Goal: Task Accomplishment & Management: Complete application form

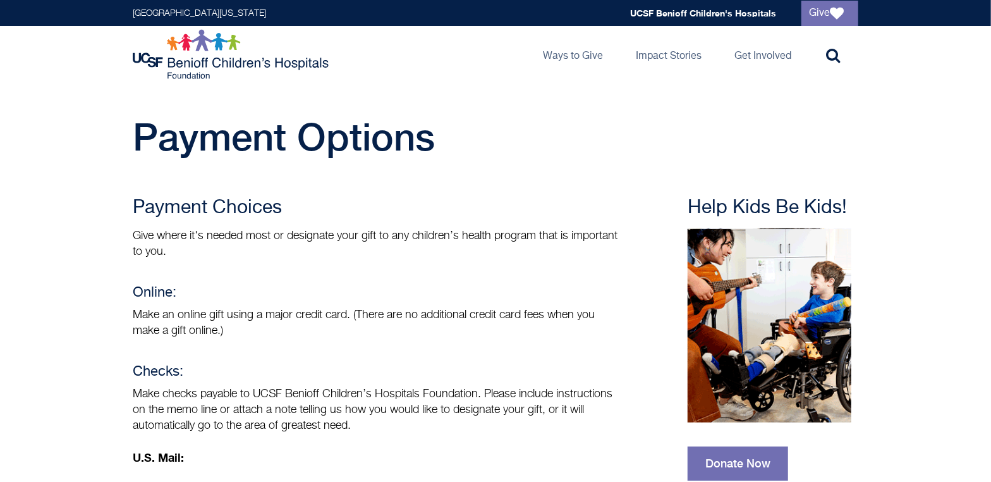
click at [295, 396] on p "Make checks payable to UCSF Benioff Children’s Hospitals Foundation. Please inc…" at bounding box center [376, 409] width 487 height 47
drag, startPoint x: 256, startPoint y: 396, endPoint x: 419, endPoint y: 388, distance: 163.3
click at [419, 388] on p "Make checks payable to UCSF Benioff Children’s Hospitals Foundation. Please inc…" at bounding box center [376, 409] width 487 height 47
copy p "UCSF Benioff Children’s Hospital"
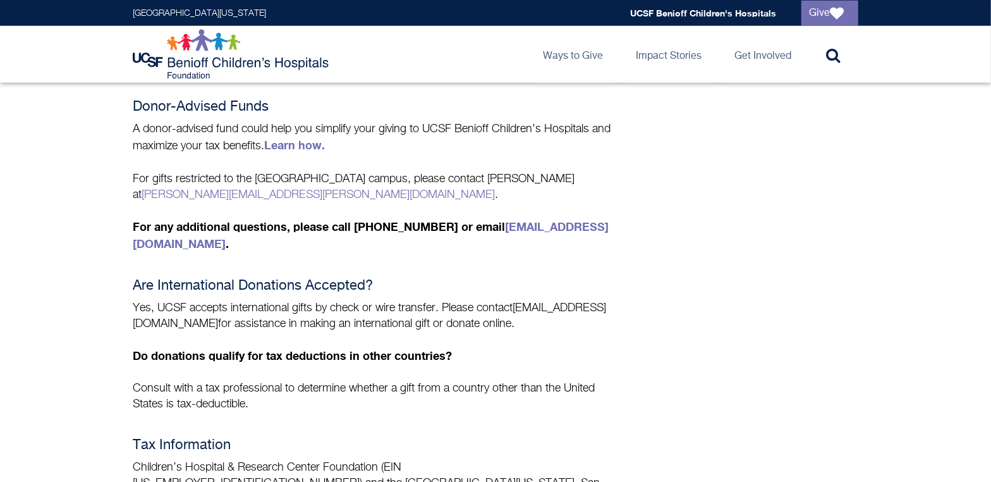
scroll to position [922, 0]
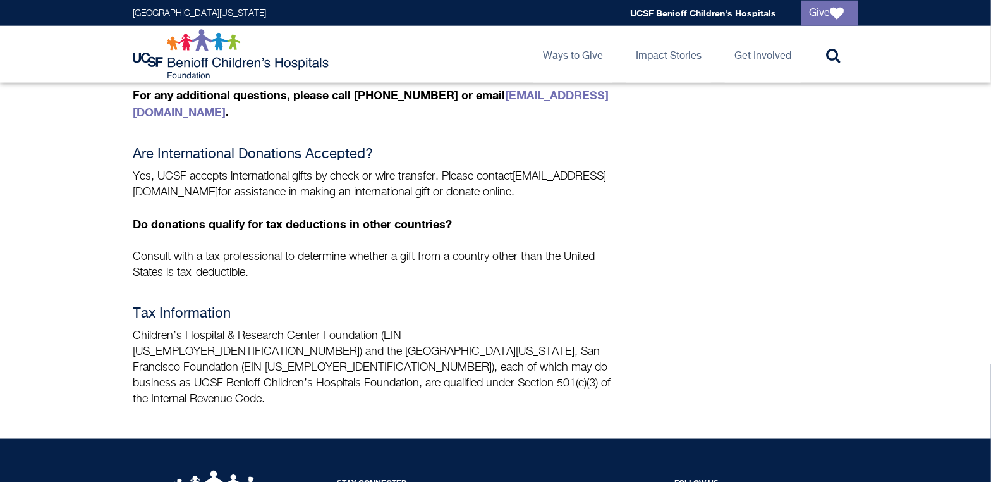
click at [183, 328] on p "Children’s Hospital & Research Center Foundation (EIN 94-1657474) and the Unive…" at bounding box center [376, 367] width 487 height 79
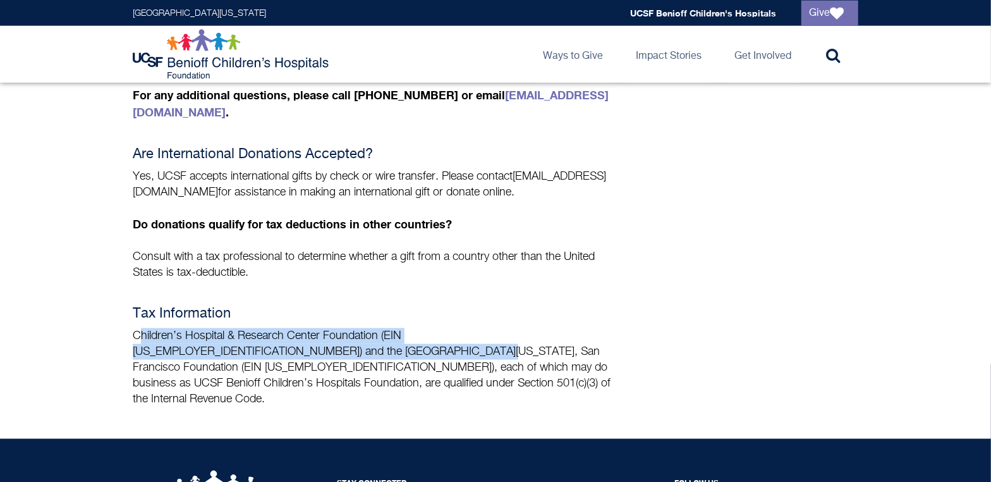
drag, startPoint x: 140, startPoint y: 294, endPoint x: 274, endPoint y: 310, distance: 134.4
click at [274, 328] on p "Children’s Hospital & Research Center Foundation (EIN 94-1657474) and the Unive…" at bounding box center [376, 367] width 487 height 79
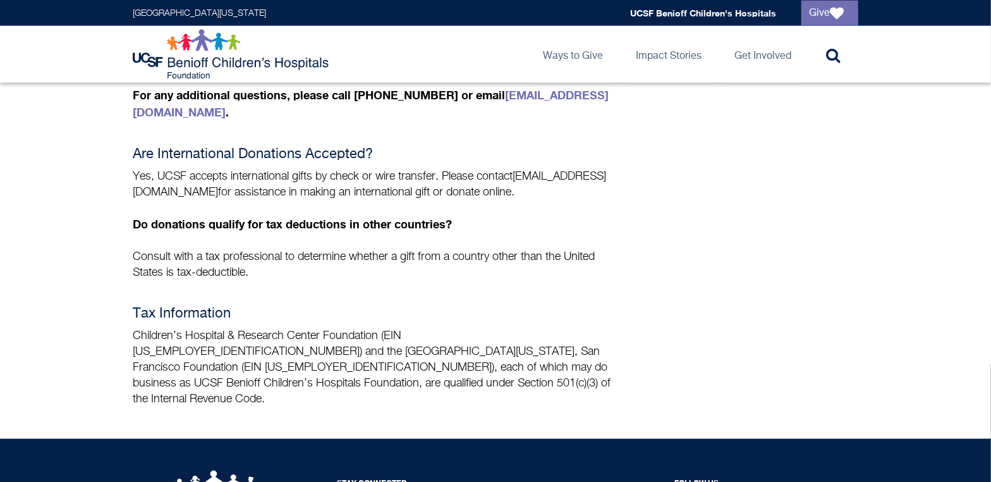
drag, startPoint x: 274, startPoint y: 310, endPoint x: 248, endPoint y: 348, distance: 45.6
click at [248, 348] on p "Children’s Hospital & Research Center Foundation (EIN 94-1657474) and the Unive…" at bounding box center [376, 367] width 487 height 79
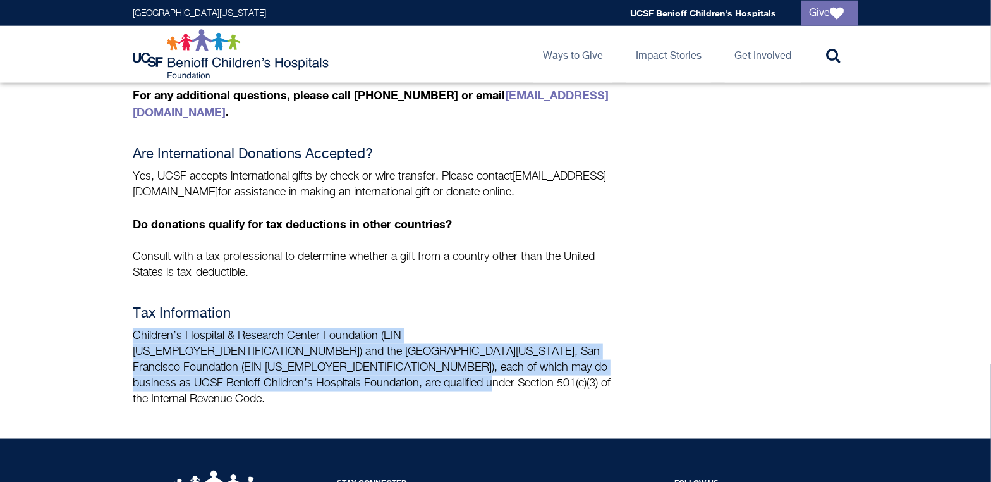
drag, startPoint x: 133, startPoint y: 292, endPoint x: 234, endPoint y: 344, distance: 113.6
click at [234, 344] on p "Children’s Hospital & Research Center Foundation (EIN 94-1657474) and the Unive…" at bounding box center [376, 367] width 487 height 79
copy p "Children’s Hospital & Research Center Foundation (EIN 94-1657474) and the Unive…"
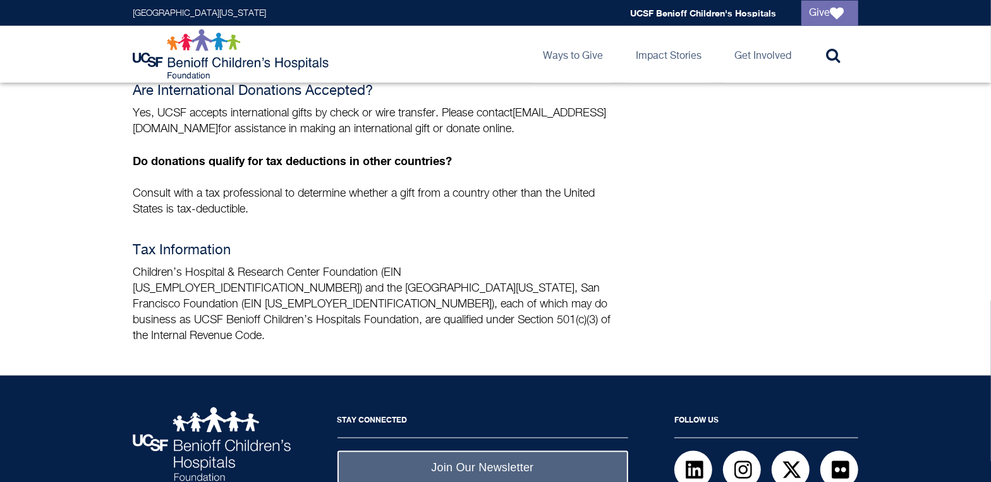
scroll to position [1010, 0]
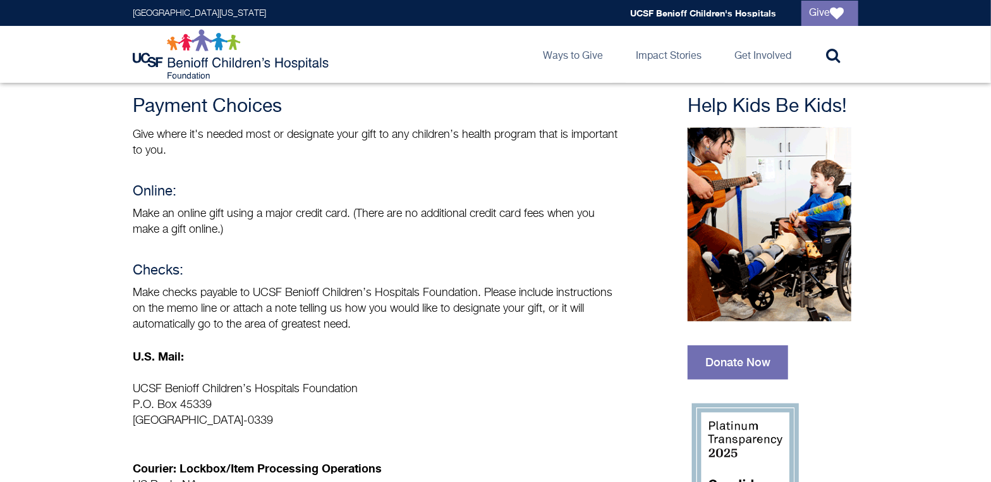
scroll to position [0, 0]
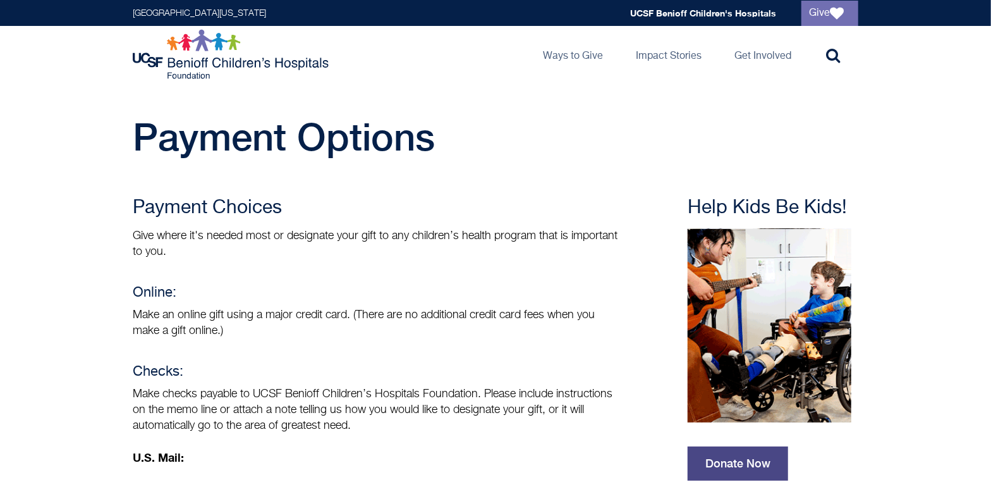
click at [733, 464] on link "Donate Now" at bounding box center [738, 463] width 100 height 34
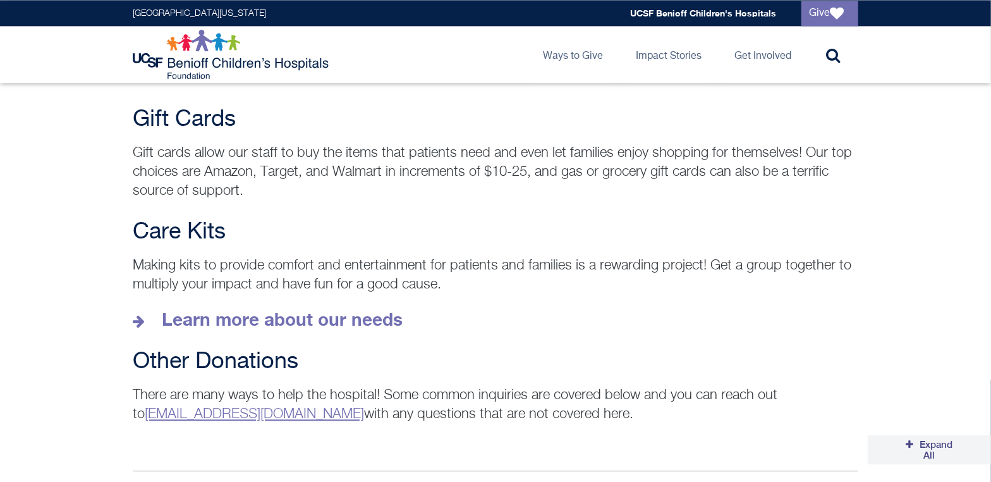
scroll to position [1712, 0]
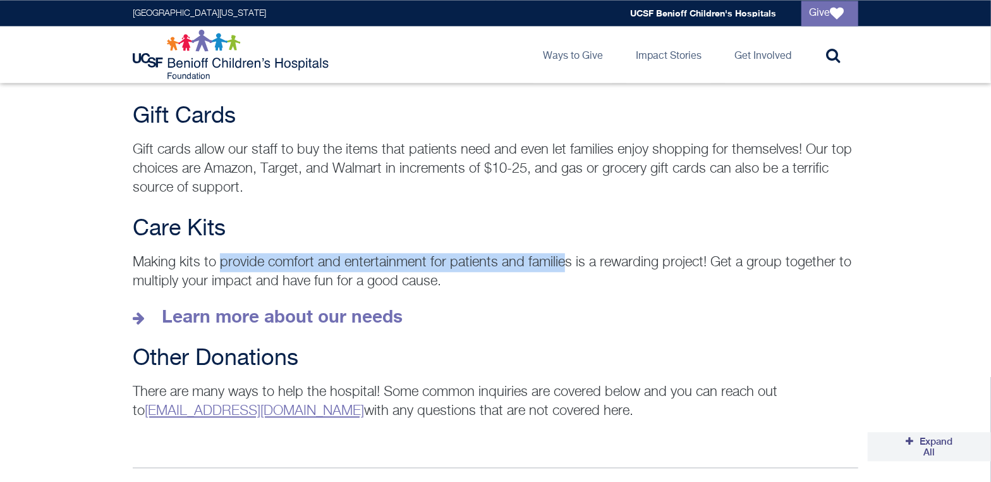
drag, startPoint x: 221, startPoint y: 240, endPoint x: 566, endPoint y: 238, distance: 345.7
click at [566, 253] on p "Making kits to provide comfort and entertainment for patients and families is a…" at bounding box center [496, 272] width 726 height 38
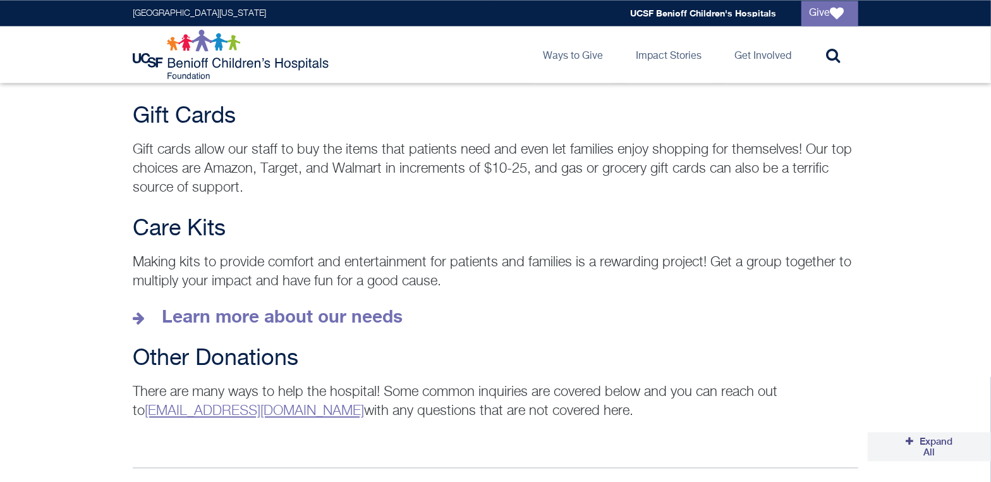
click at [322, 305] on strong "Learn more about our needs" at bounding box center [282, 315] width 241 height 21
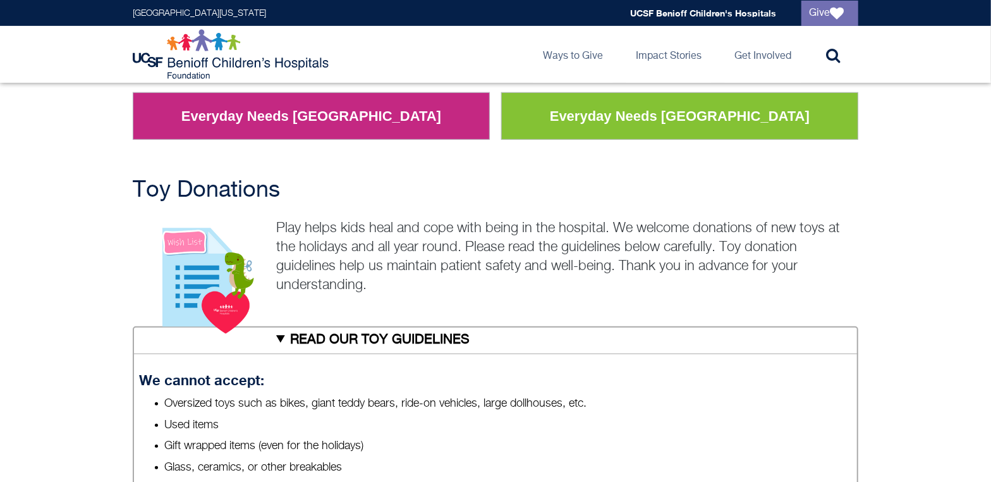
scroll to position [395, 0]
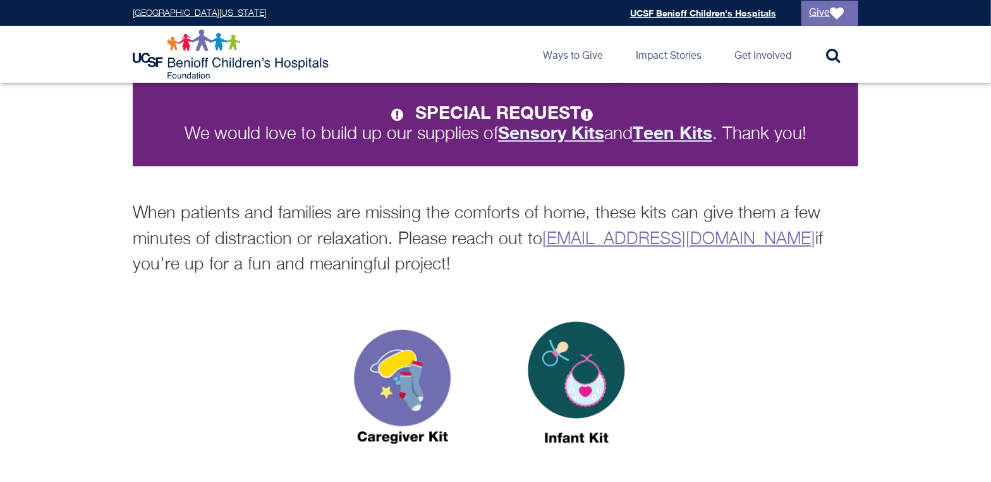
scroll to position [263, 0]
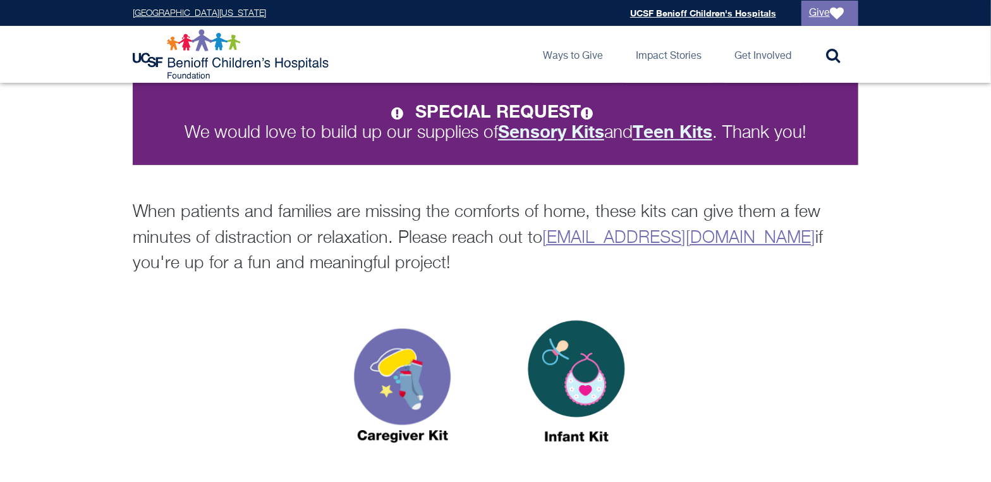
click at [306, 222] on p "When patients and families are missing the comforts of home, these kits can giv…" at bounding box center [496, 238] width 726 height 77
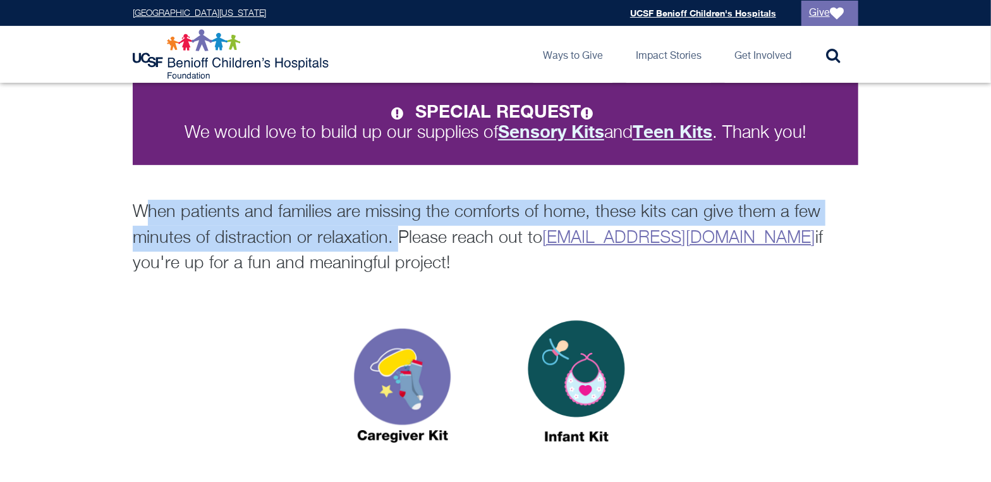
drag, startPoint x: 140, startPoint y: 212, endPoint x: 394, endPoint y: 250, distance: 256.2
click at [394, 250] on p "When patients and families are missing the comforts of home, these kits can giv…" at bounding box center [496, 238] width 726 height 77
copy p "hen patients and families are missing the comforts of home, these kits can give…"
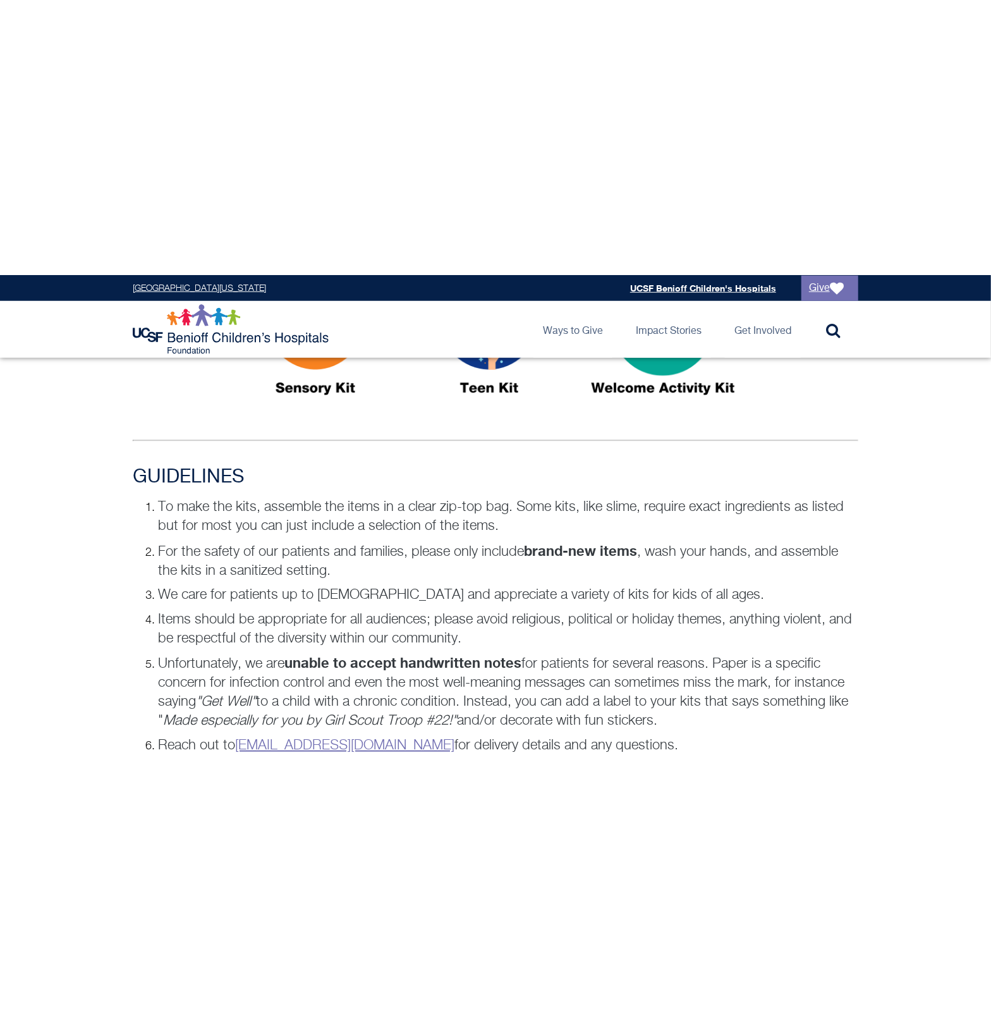
scroll to position [497, 0]
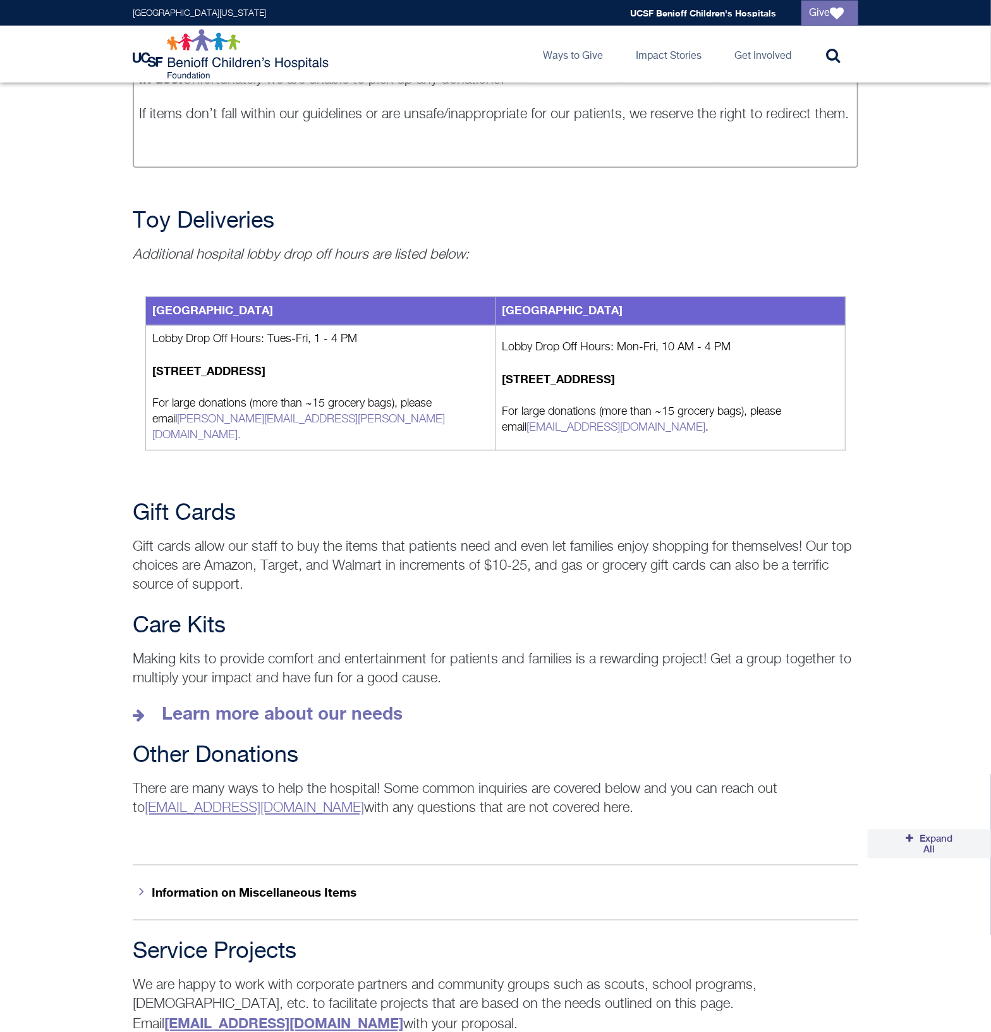
scroll to position [1317, 0]
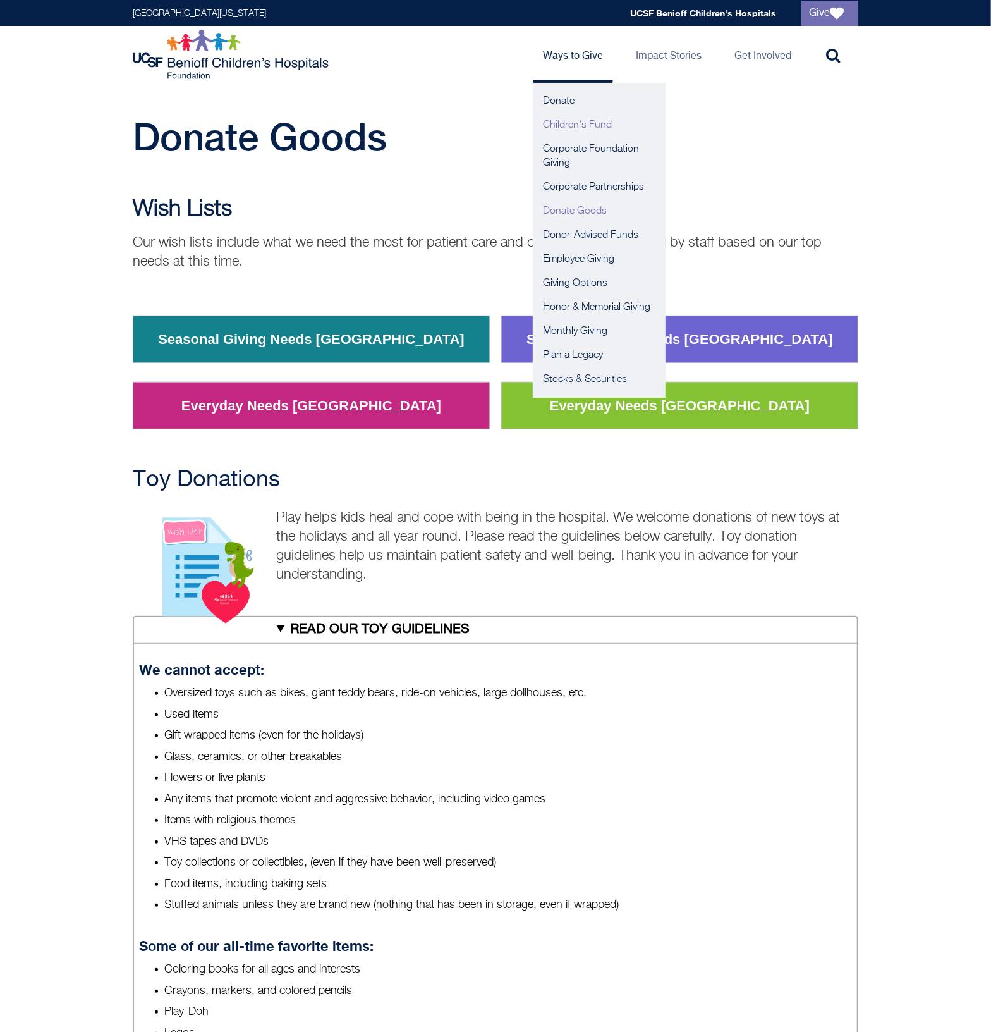
click at [566, 124] on link "Children's Fund" at bounding box center [599, 125] width 133 height 24
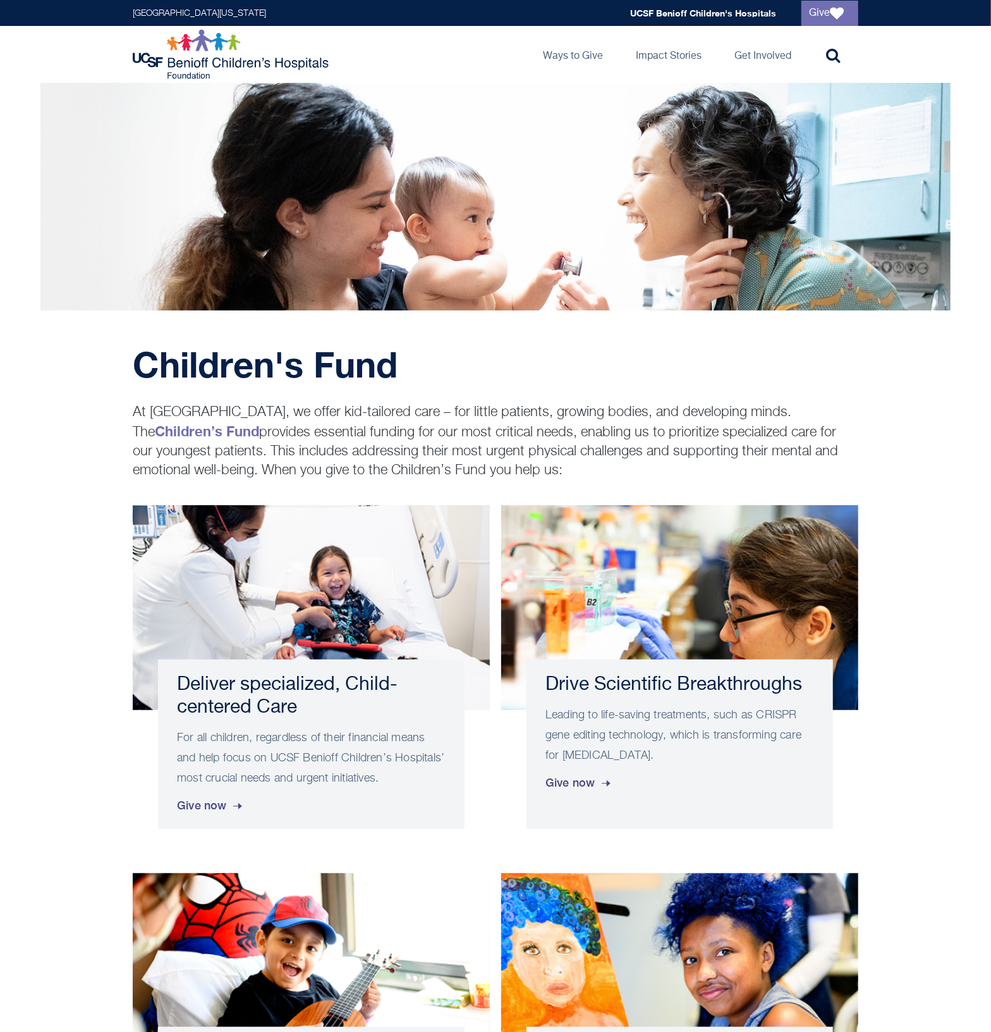
click at [544, 418] on p "At UCSF Benioff Children’s Hospitals, we offer kid-tailored care – for little p…" at bounding box center [496, 441] width 726 height 77
click at [259, 428] on strong "Children’s Fund" at bounding box center [207, 431] width 104 height 16
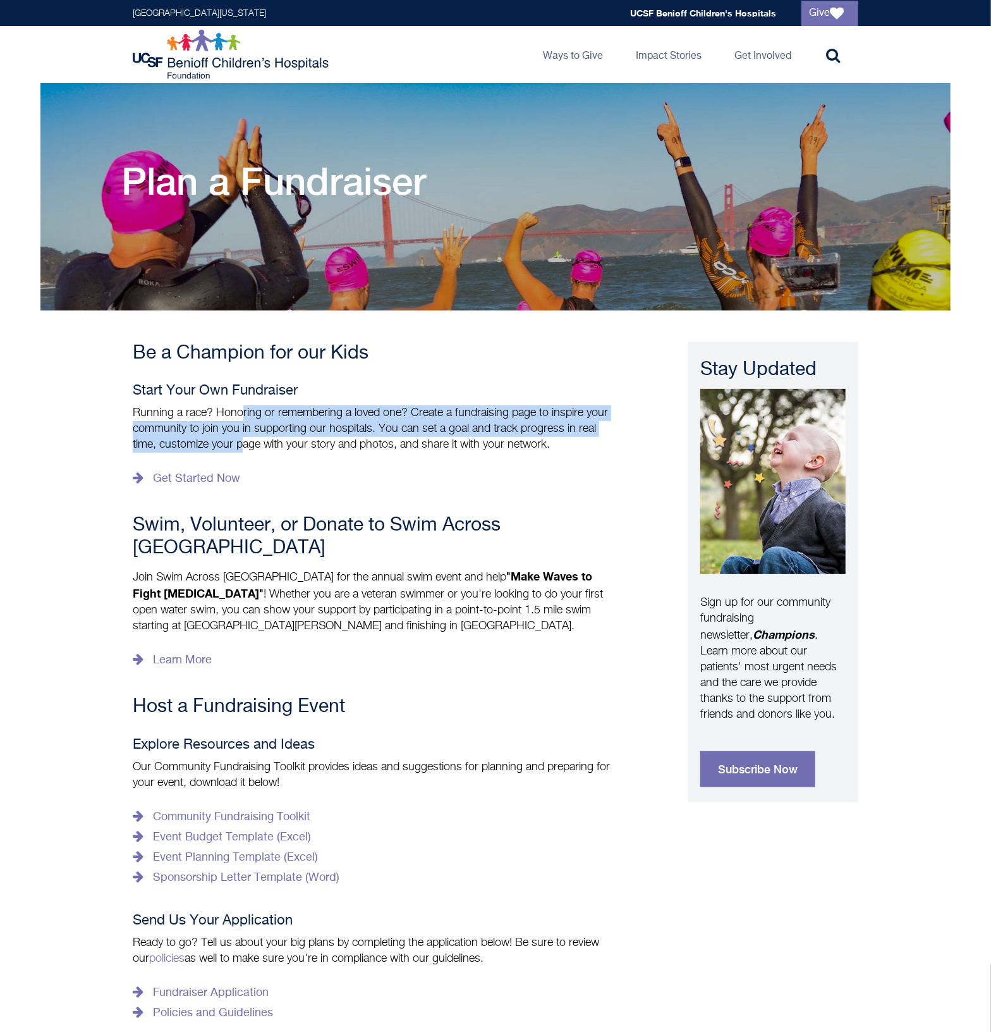
drag, startPoint x: 241, startPoint y: 417, endPoint x: 247, endPoint y: 446, distance: 29.5
click at [247, 446] on p "Running a race? Honoring or remembering a loved one? Create a fundraising page …" at bounding box center [376, 428] width 487 height 47
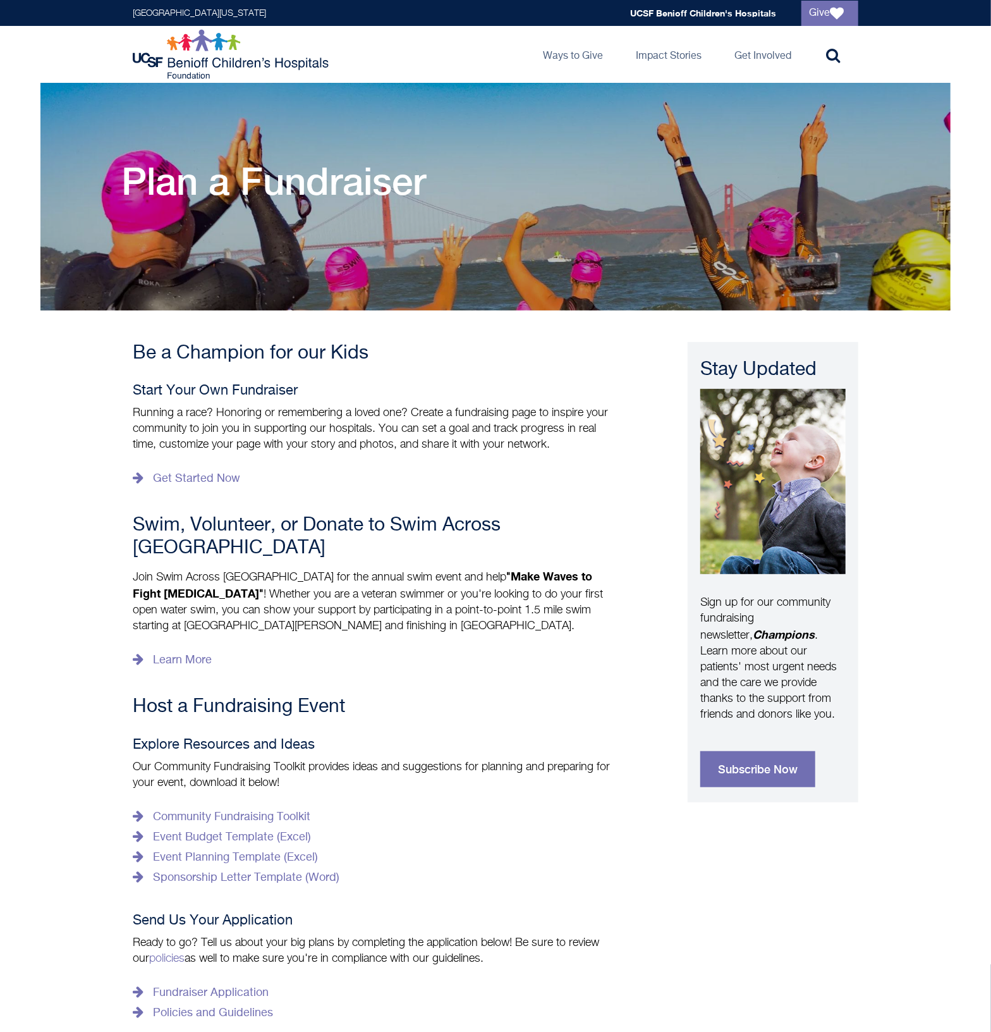
drag, startPoint x: 247, startPoint y: 446, endPoint x: 411, endPoint y: 474, distance: 167.3
click at [411, 474] on p "Get Started Now" at bounding box center [376, 478] width 487 height 20
drag, startPoint x: 406, startPoint y: 447, endPoint x: 398, endPoint y: 434, distance: 14.7
click at [398, 434] on p "Running a race? Honoring or remembering a loved one? Create a fundraising page …" at bounding box center [376, 428] width 487 height 47
drag, startPoint x: 398, startPoint y: 434, endPoint x: 249, endPoint y: 423, distance: 149.6
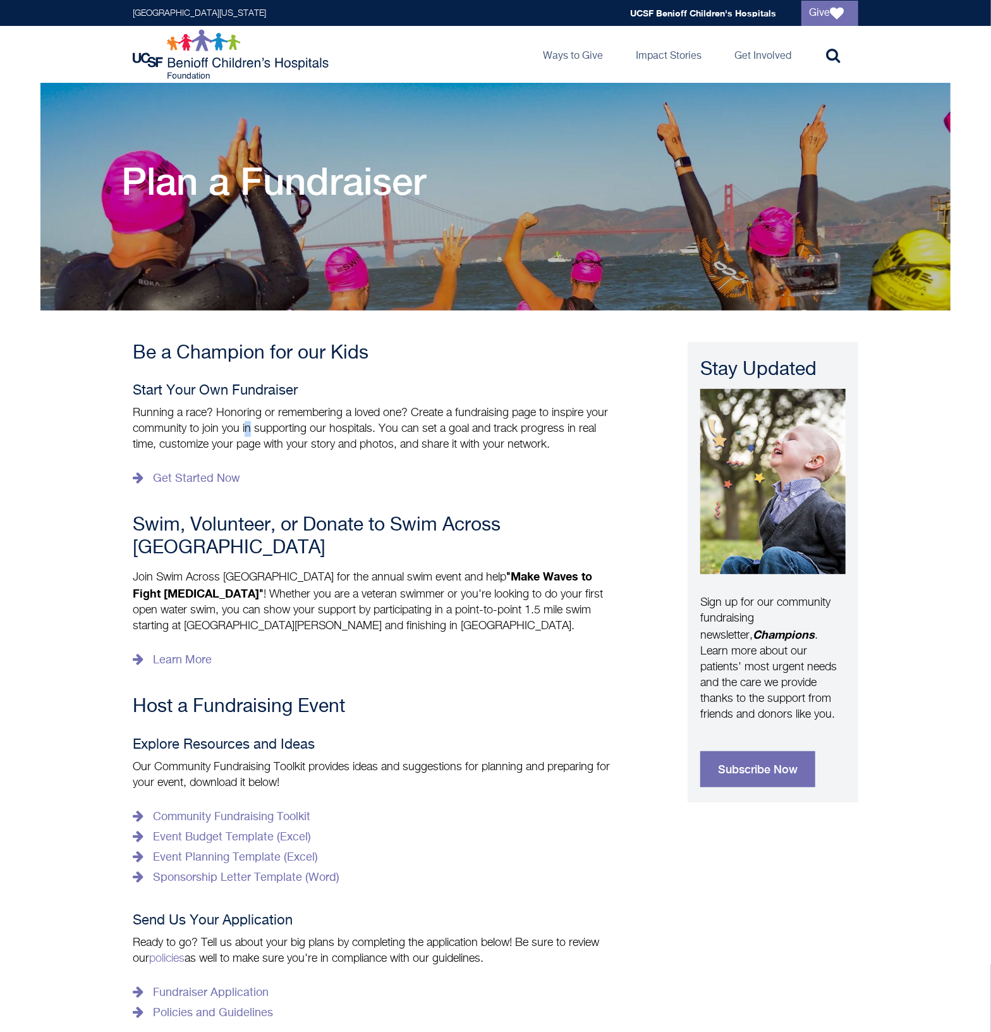
click at [249, 423] on p "Running a race? Honoring or remembering a loved one? Create a fundraising page …" at bounding box center [376, 428] width 487 height 47
drag, startPoint x: 249, startPoint y: 423, endPoint x: 180, endPoint y: 427, distance: 69.6
click at [180, 427] on p "Running a race? Honoring or remembering a loved one? Create a fundraising page …" at bounding box center [376, 428] width 487 height 47
click at [286, 432] on p "Running a race? Honoring or remembering a loved one? Create a fundraising page …" at bounding box center [376, 428] width 487 height 47
click at [312, 568] on p "Join Swim Across [GEOGRAPHIC_DATA] for the annual swim event and help " Make Wa…" at bounding box center [376, 601] width 487 height 66
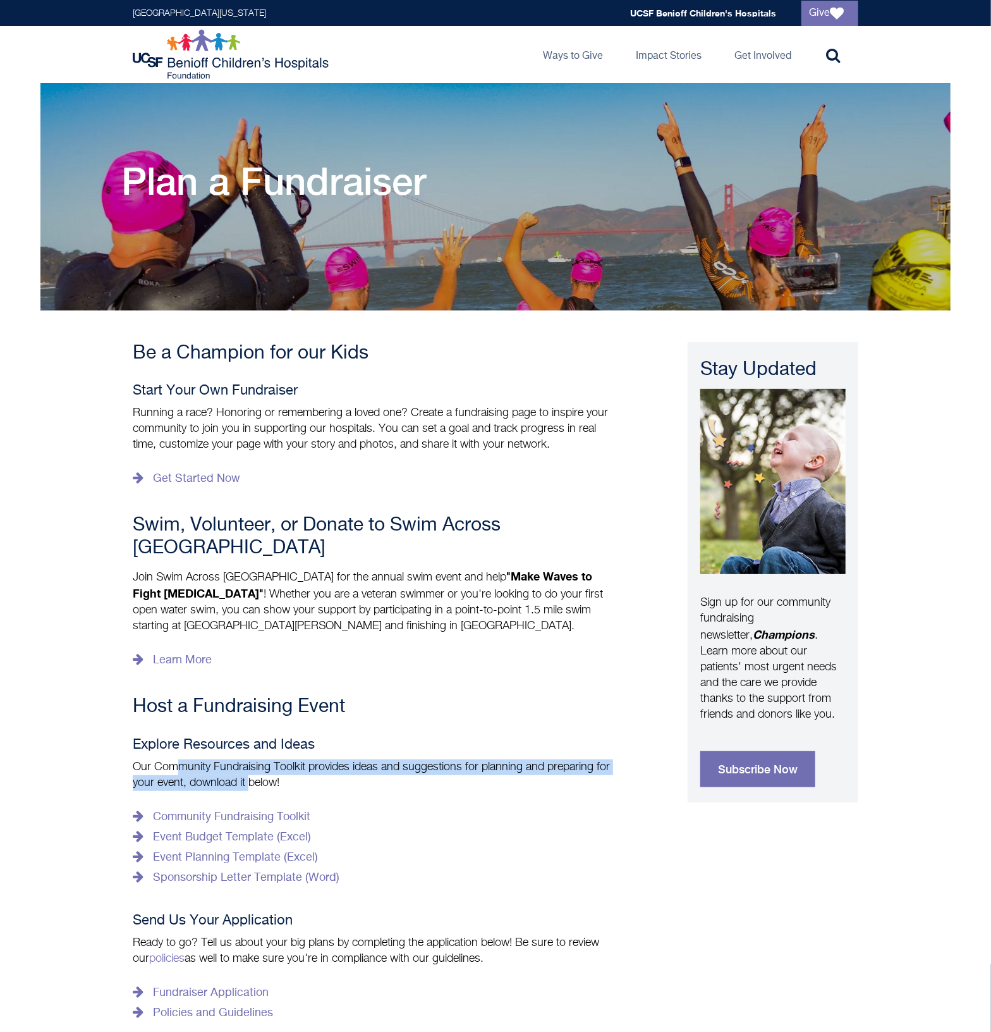
drag, startPoint x: 174, startPoint y: 742, endPoint x: 251, endPoint y: 758, distance: 78.7
click at [251, 759] on p "Our Community Fundraising Toolkit provides ideas and suggestions for planning a…" at bounding box center [376, 775] width 487 height 32
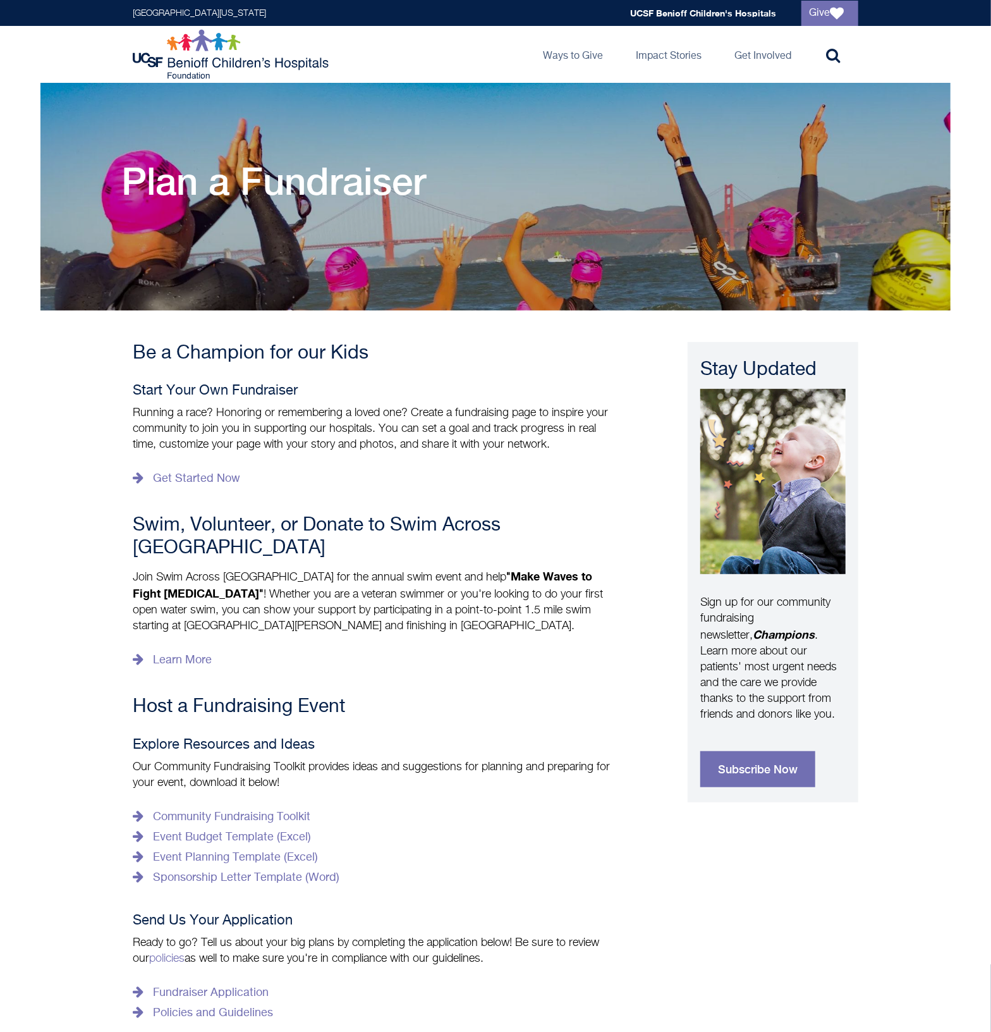
click at [585, 807] on p "Community Fundraising Toolkit Event Budget Template (Excel) Event Planning Temp…" at bounding box center [376, 847] width 487 height 81
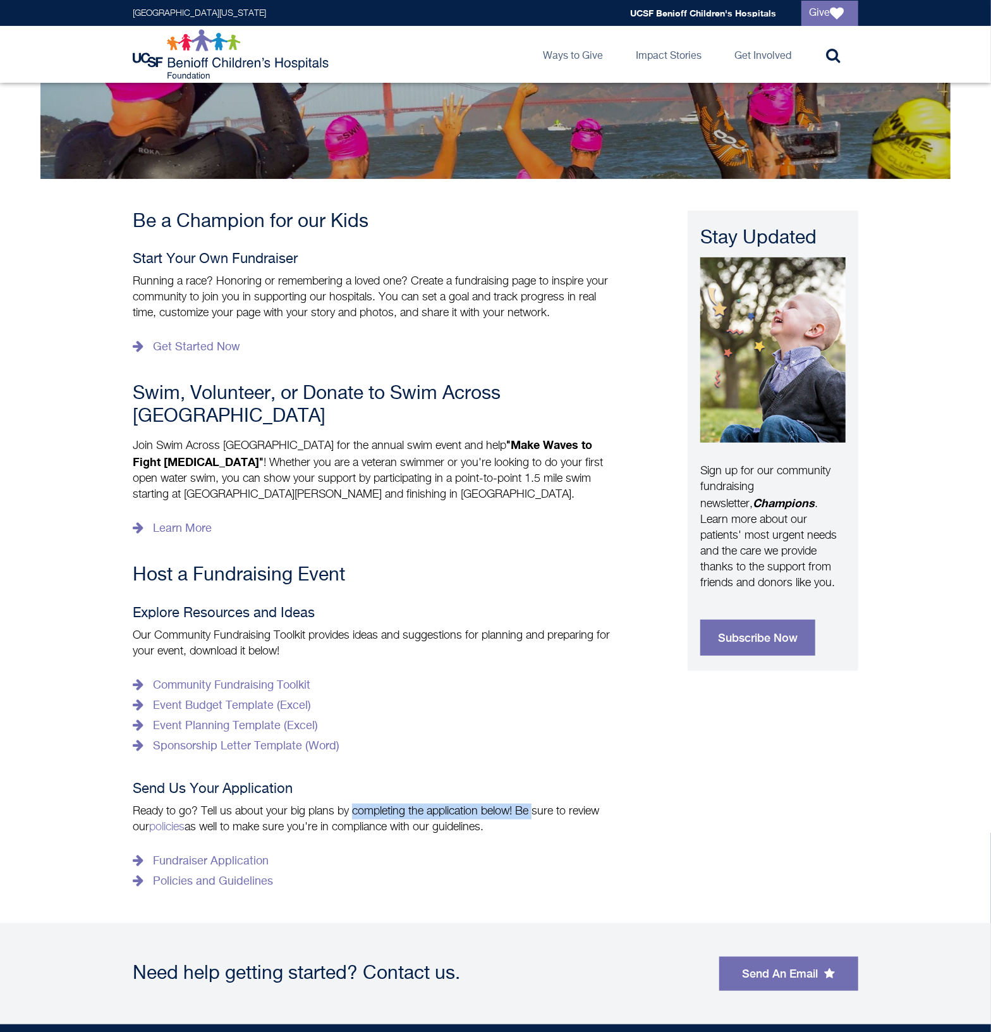
drag, startPoint x: 357, startPoint y: 788, endPoint x: 538, endPoint y: 778, distance: 181.0
click at [538, 803] on p "Ready to go? Tell us about your big plans by completing the application below! …" at bounding box center [376, 819] width 487 height 32
click at [299, 628] on p "Our Community Fundraising Toolkit provides ideas and suggestions for planning a…" at bounding box center [376, 644] width 487 height 32
click at [324, 736] on link "Sponsorship Letter Template (Word)" at bounding box center [236, 746] width 207 height 20
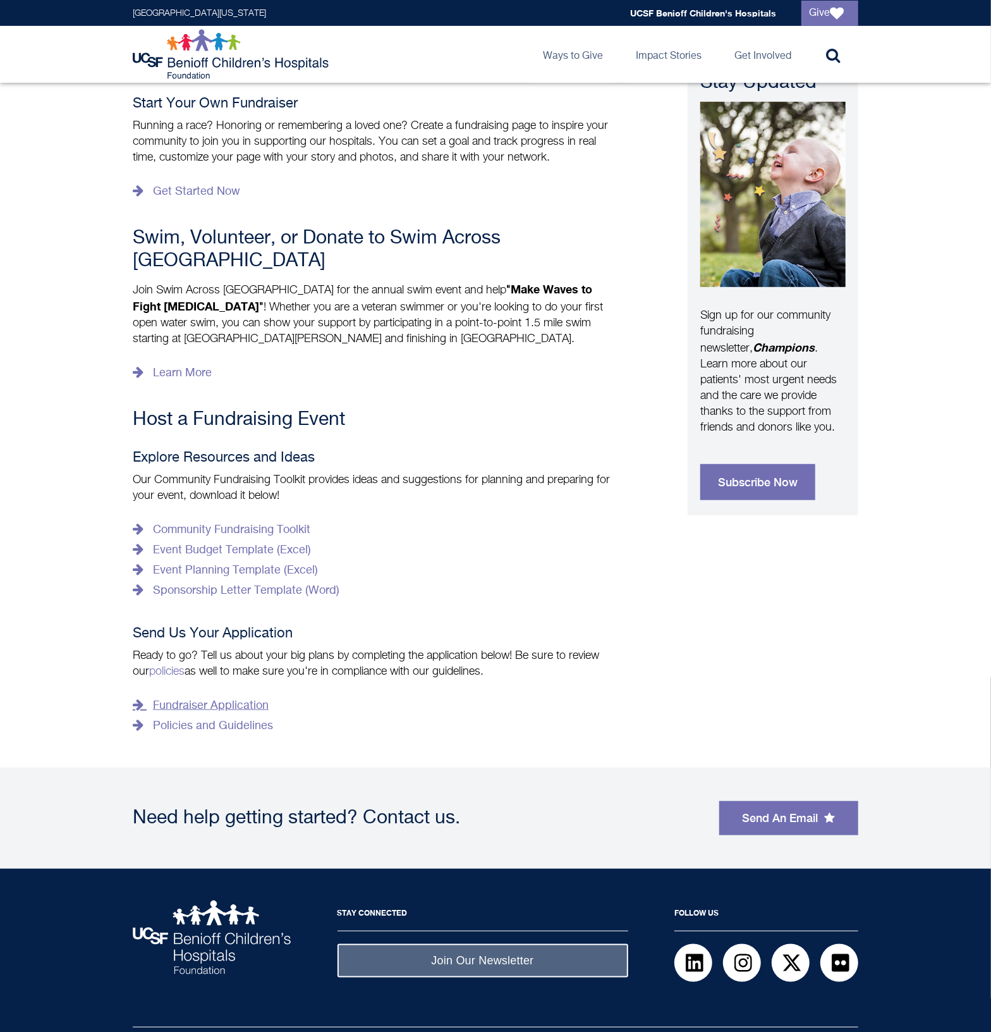
click at [233, 695] on link "Fundraiser Application" at bounding box center [201, 705] width 136 height 20
